Goal: Task Accomplishment & Management: Manage account settings

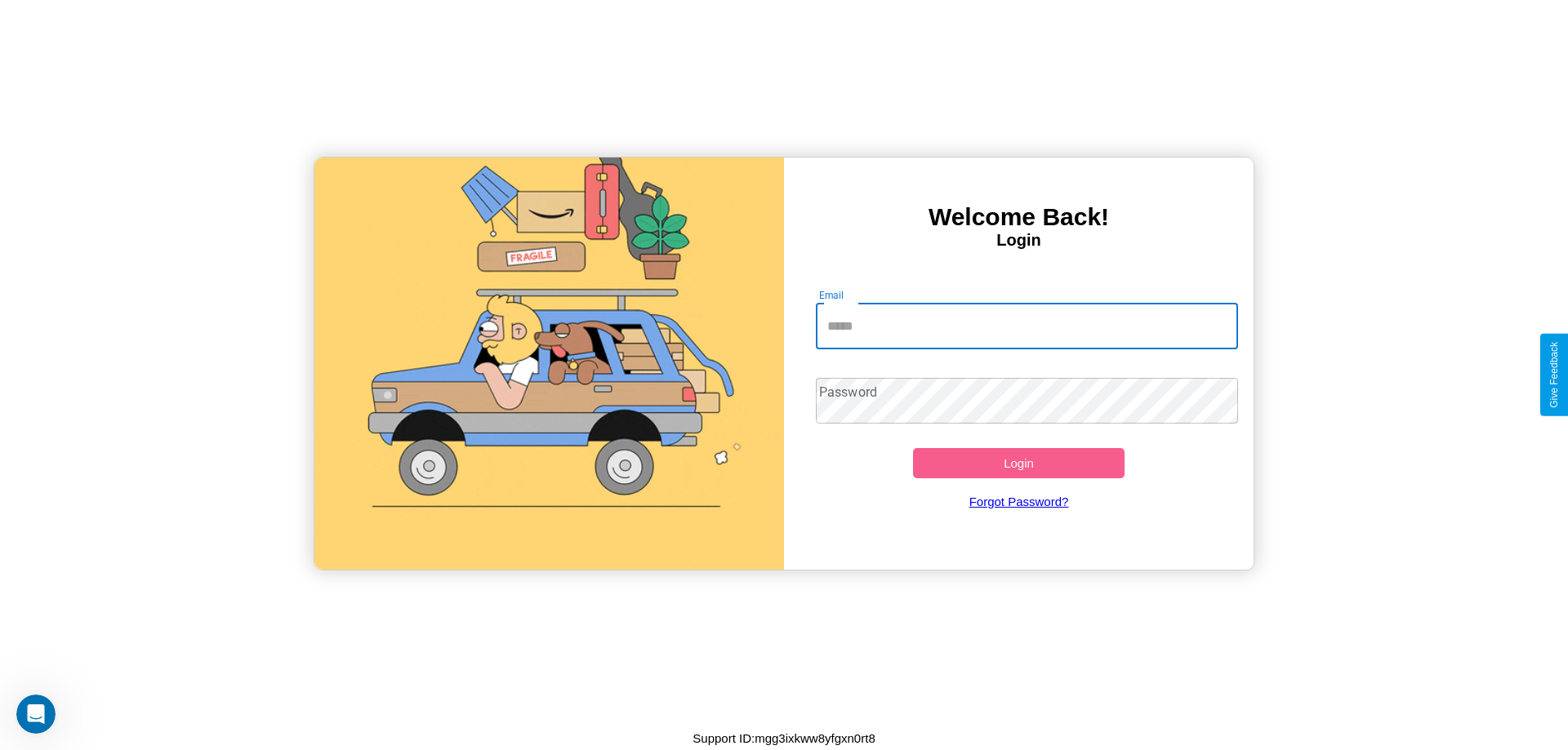
click at [1026, 325] on input "Email" at bounding box center [1027, 326] width 423 height 46
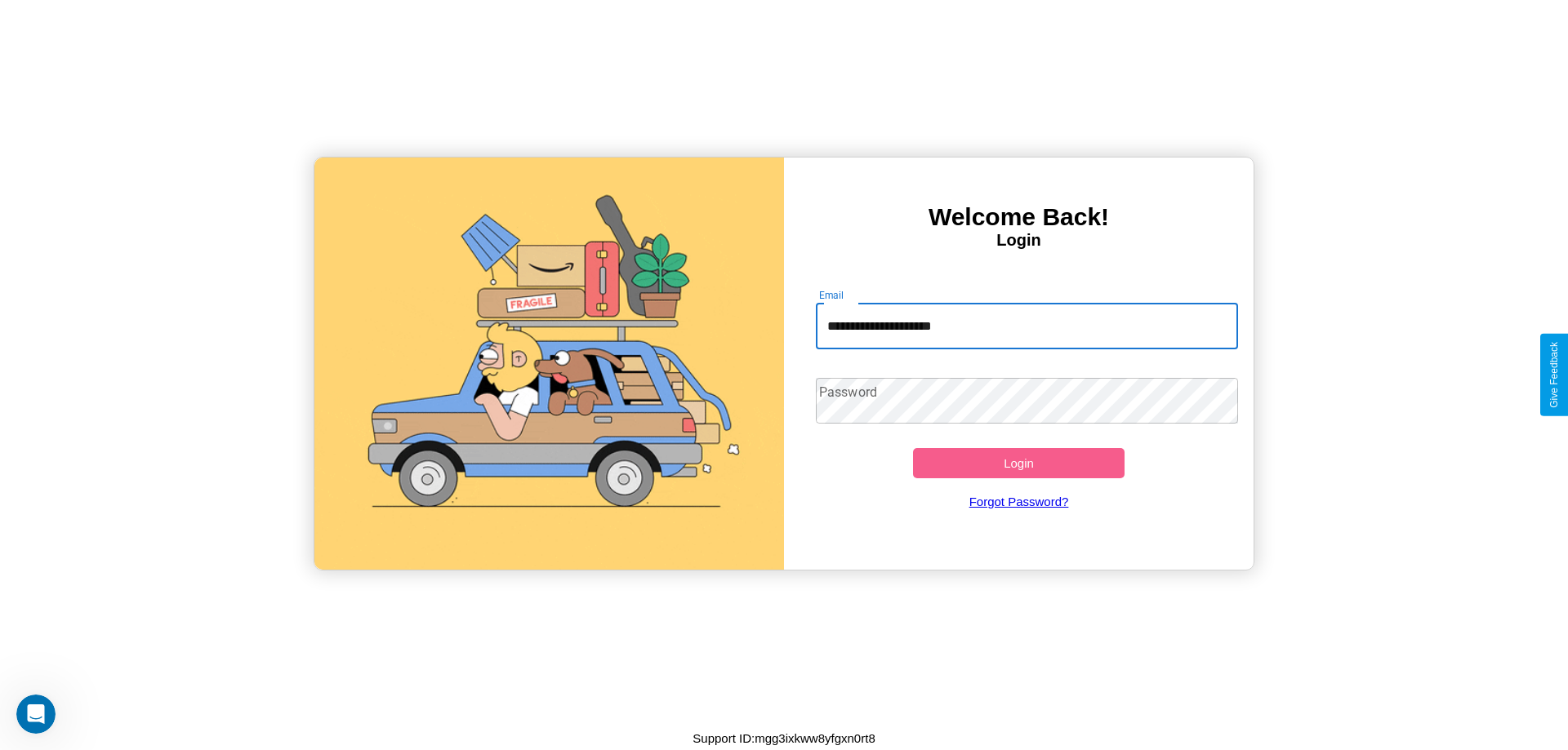
type input "**********"
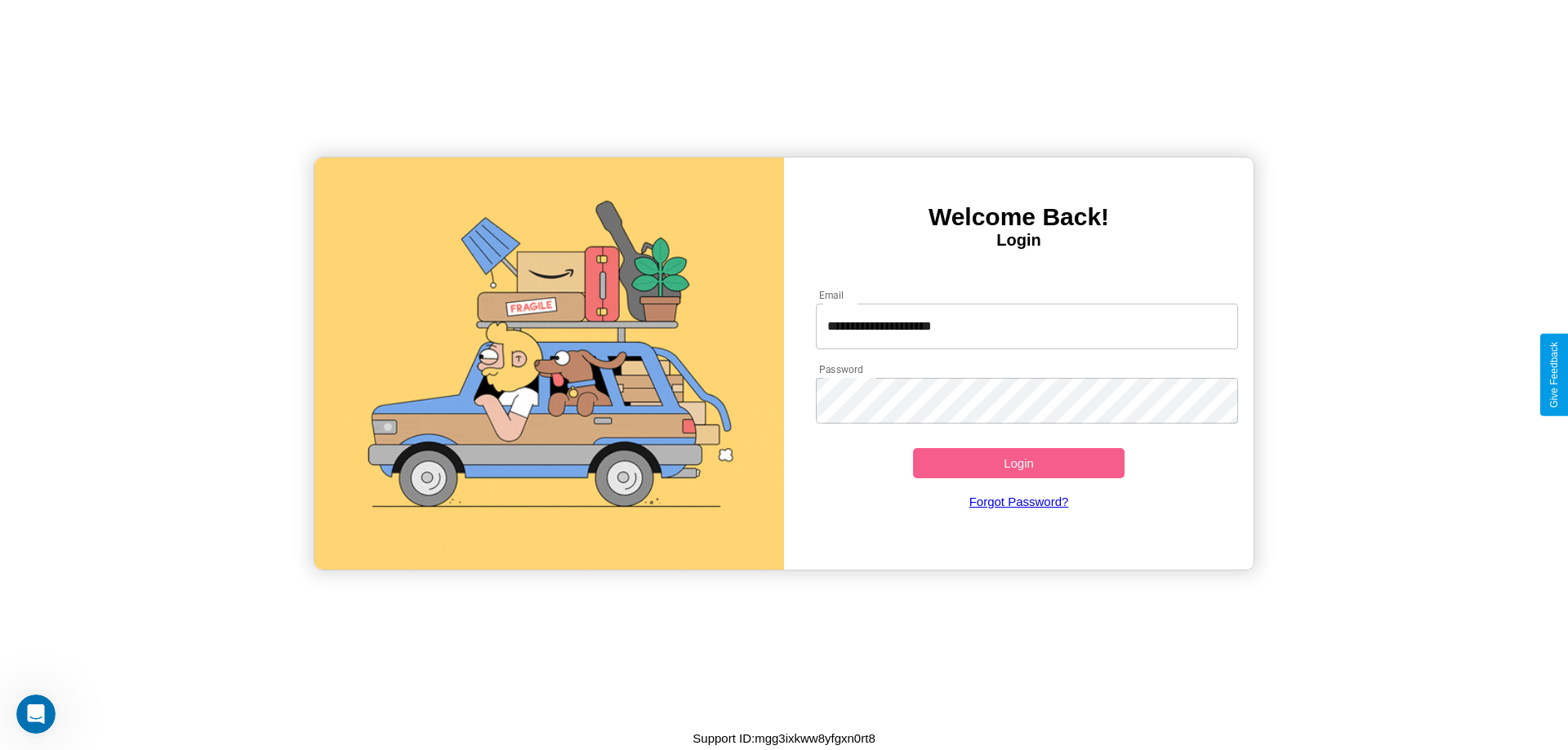
click at [1018, 463] on button "Login" at bounding box center [1018, 463] width 211 height 30
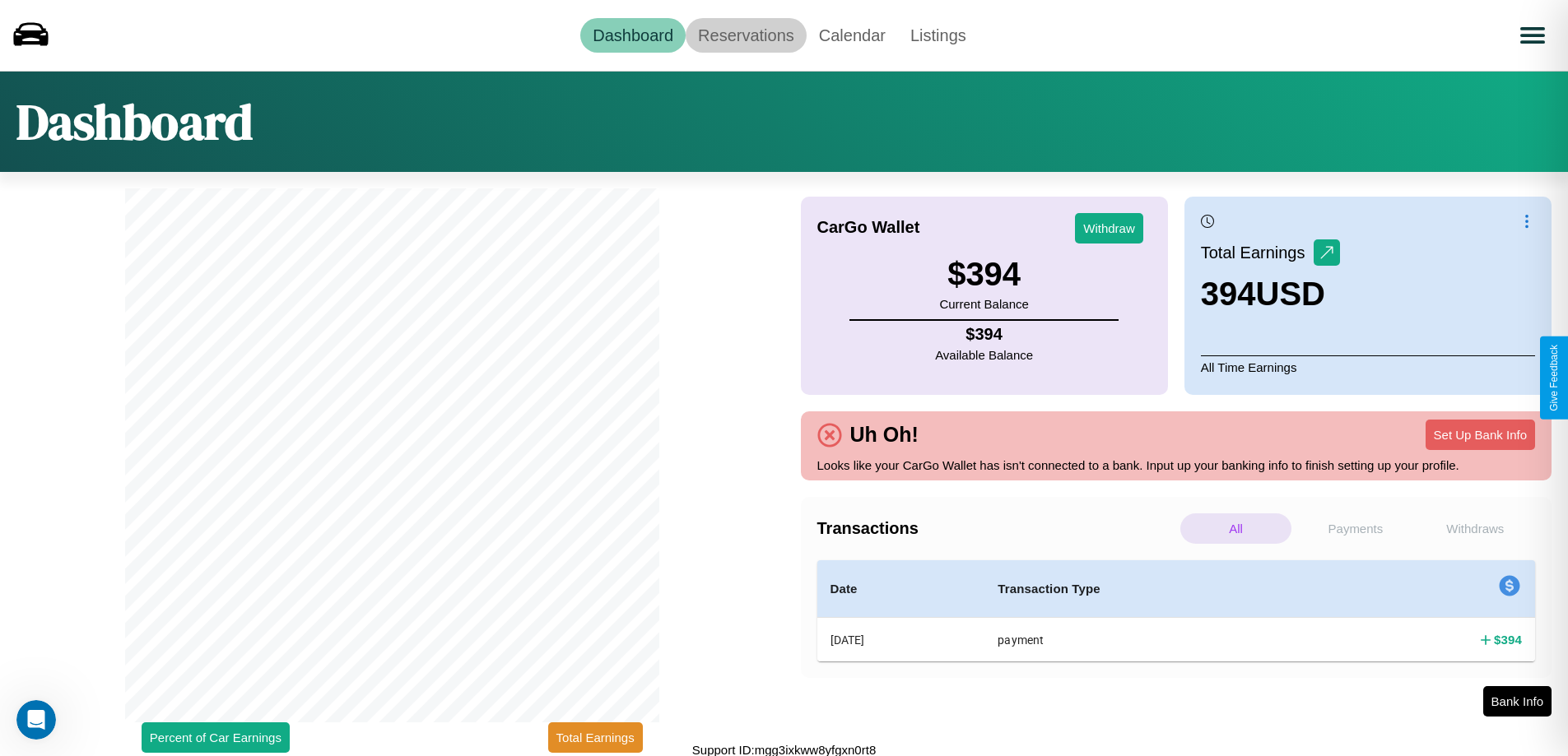
click at [745, 35] on link "Reservations" at bounding box center [746, 35] width 121 height 35
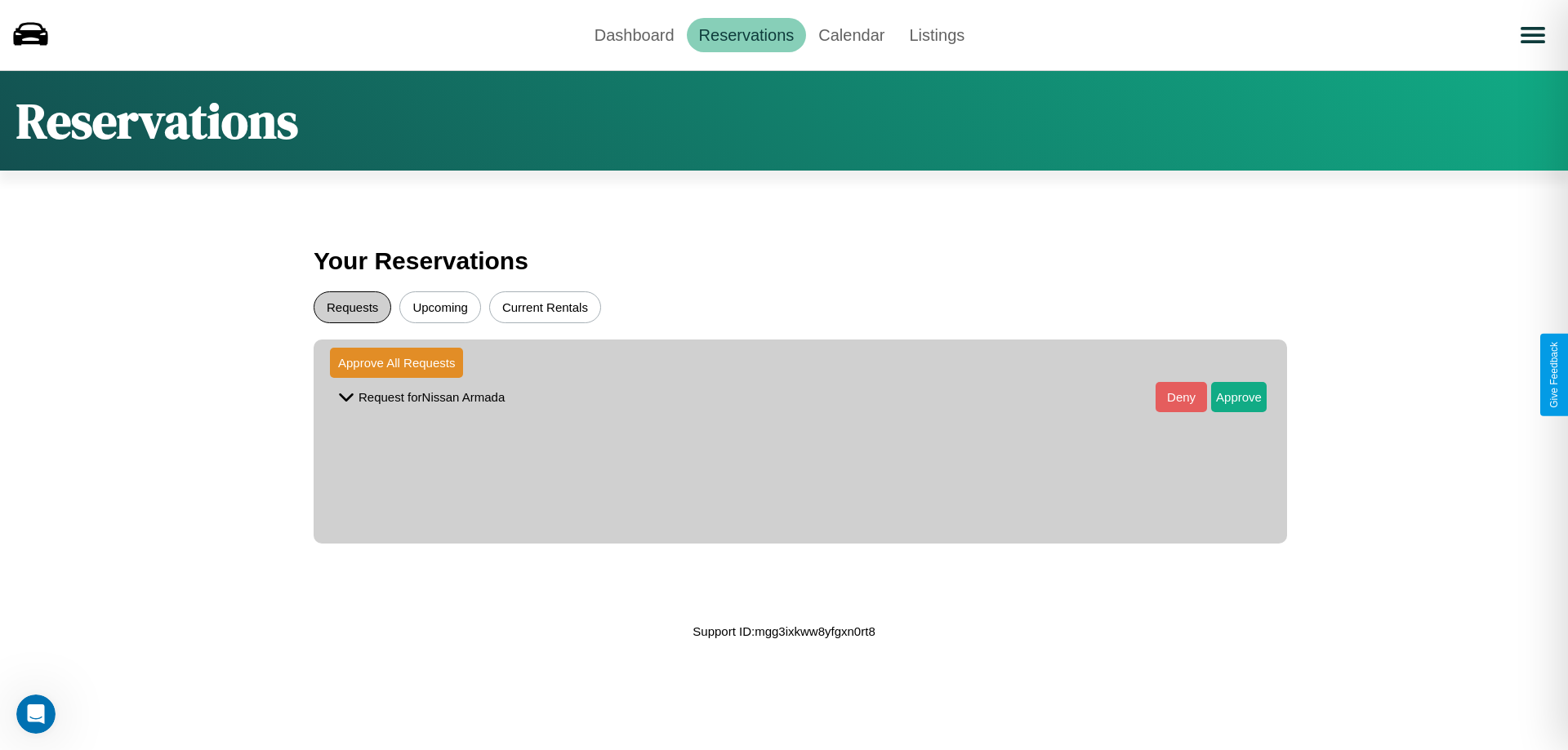
click at [352, 307] on button "Requests" at bounding box center [353, 308] width 78 height 32
click at [1227, 397] on button "Approve" at bounding box center [1238, 397] width 56 height 30
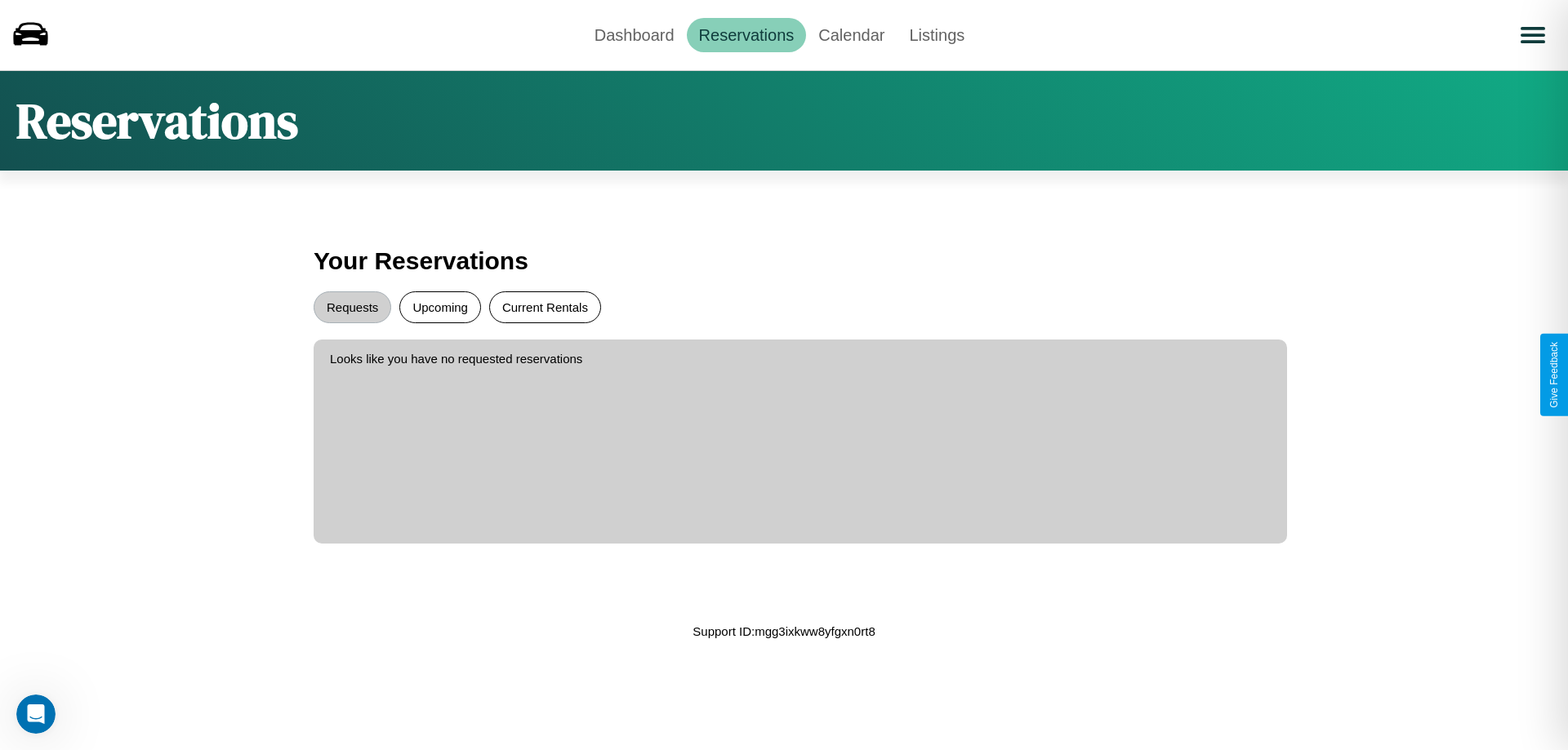
click at [545, 307] on button "Current Rentals" at bounding box center [545, 308] width 111 height 32
